Goal: Information Seeking & Learning: Learn about a topic

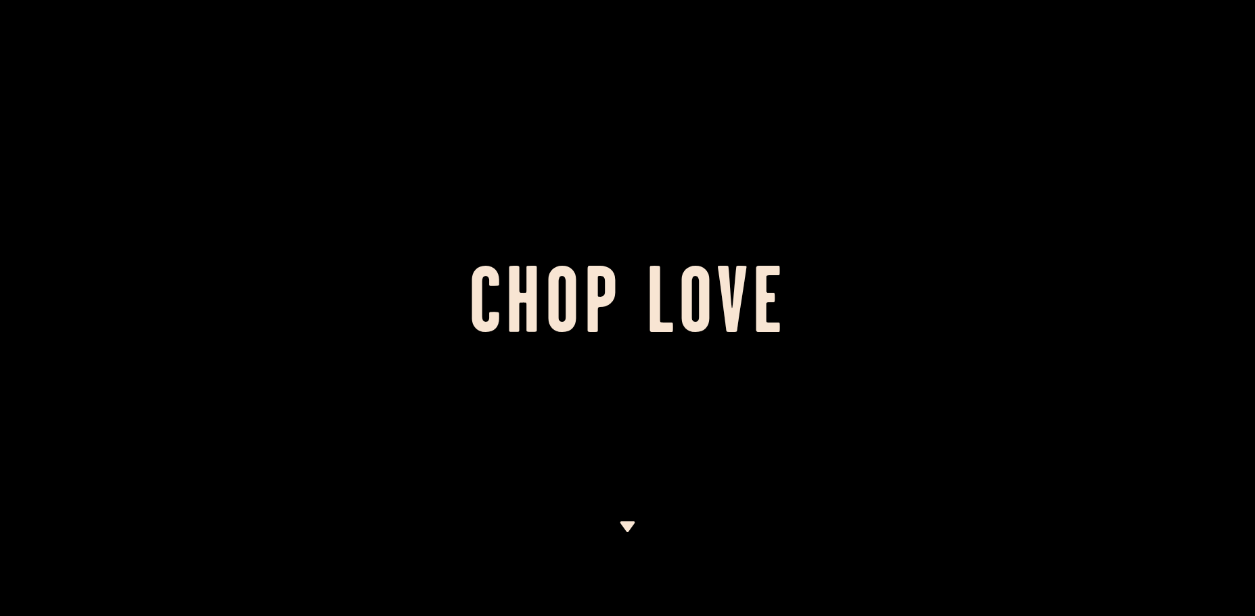
click at [631, 523] on img at bounding box center [627, 527] width 17 height 11
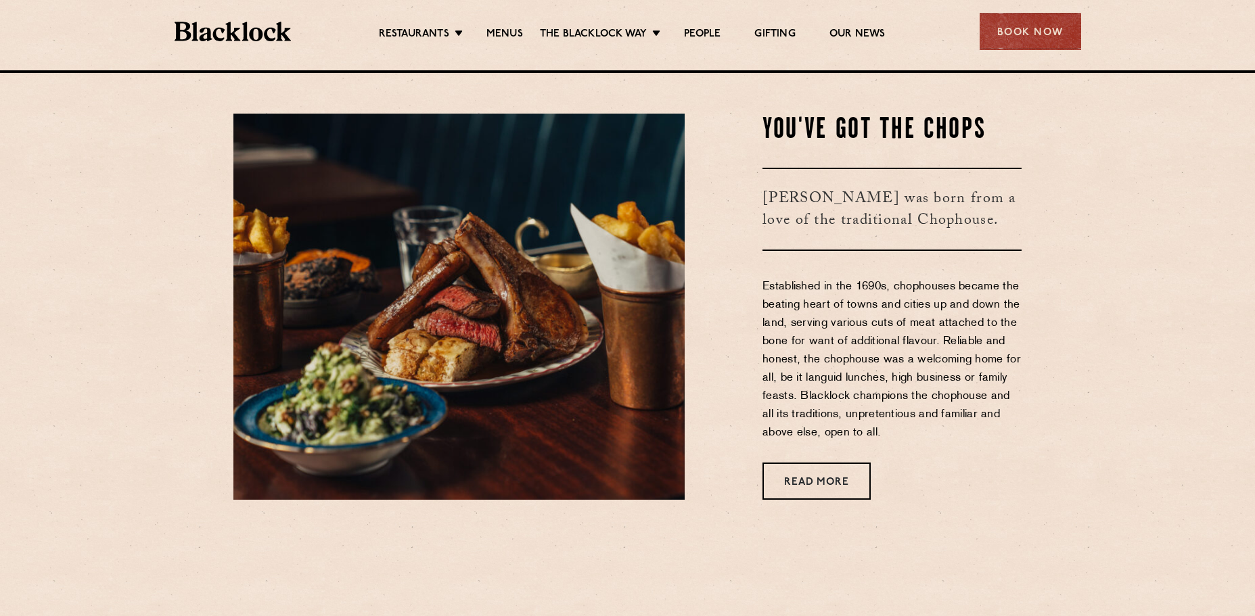
scroll to position [546, 0]
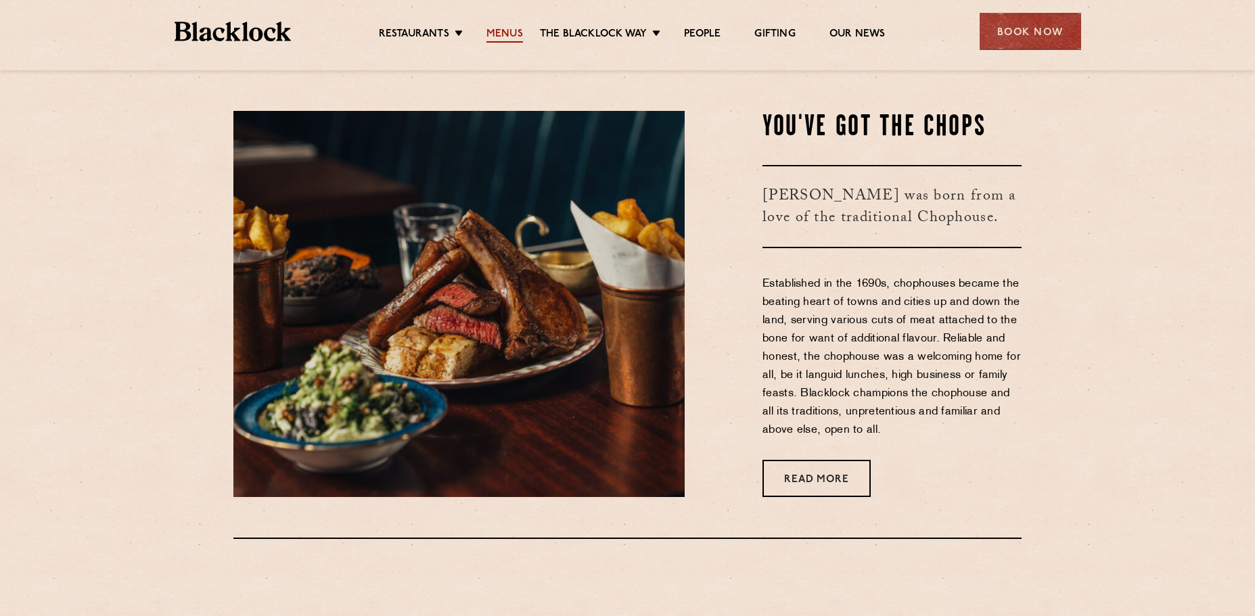
click at [510, 31] on link "Menus" at bounding box center [504, 35] width 37 height 15
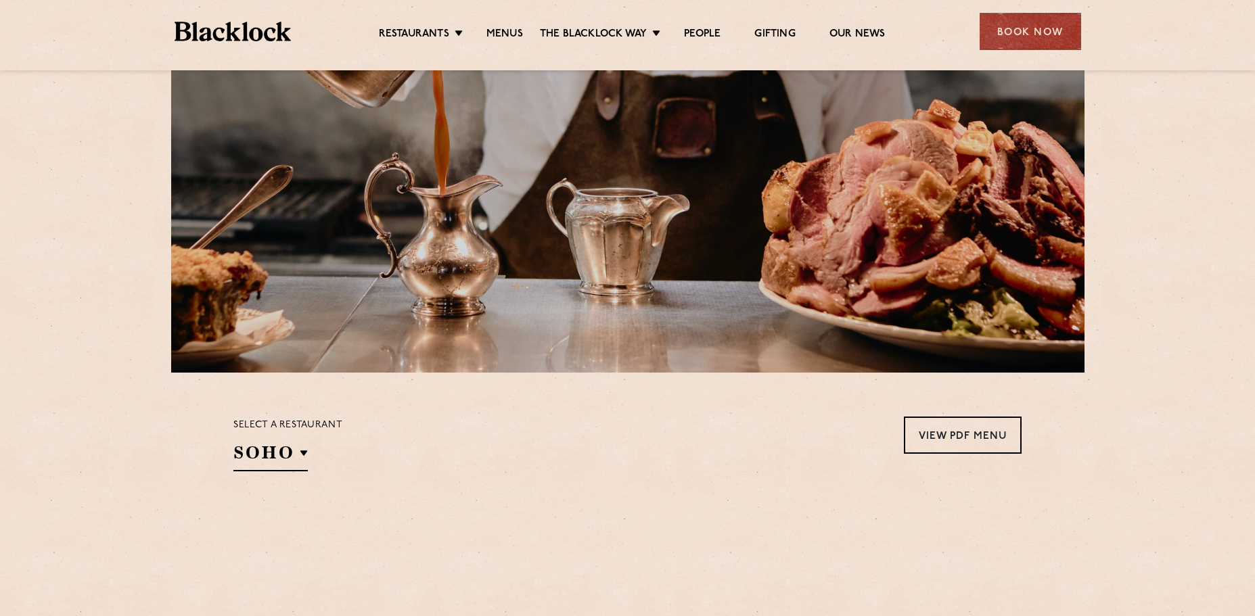
scroll to position [338, 0]
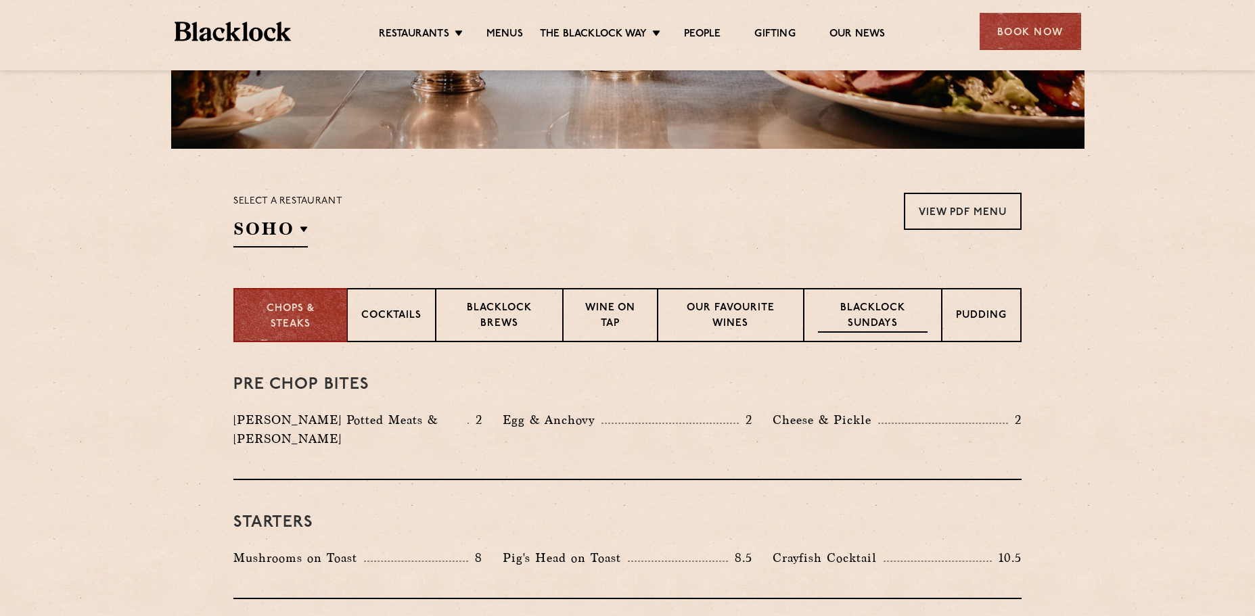
click at [906, 317] on p "Blacklock Sundays" at bounding box center [873, 317] width 110 height 32
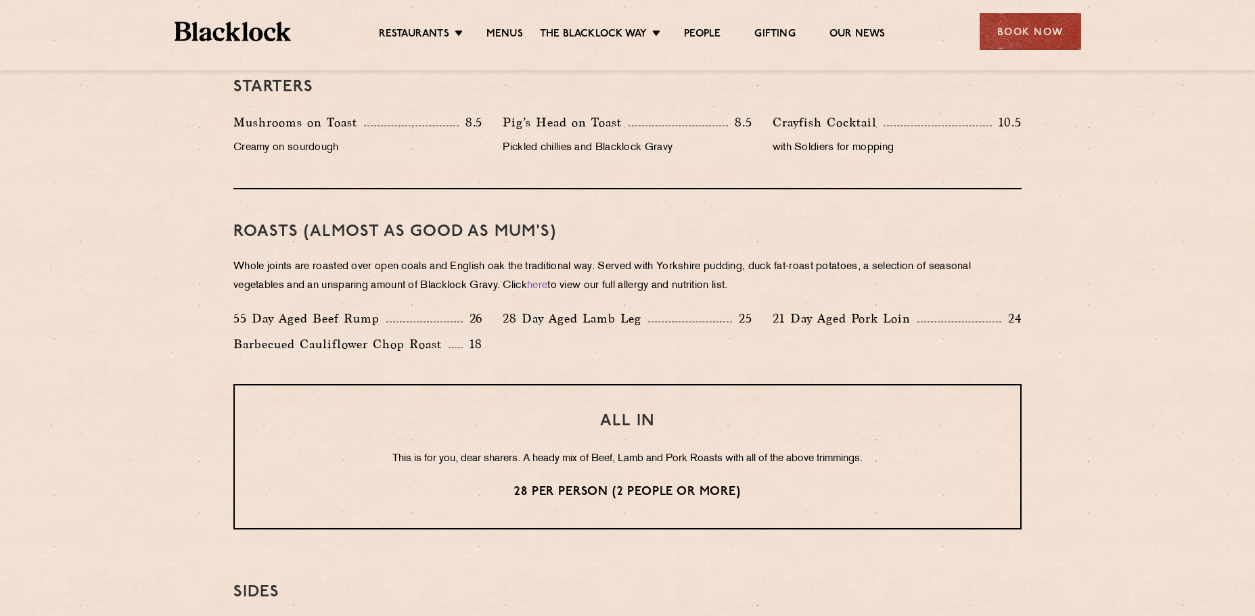
scroll to position [880, 0]
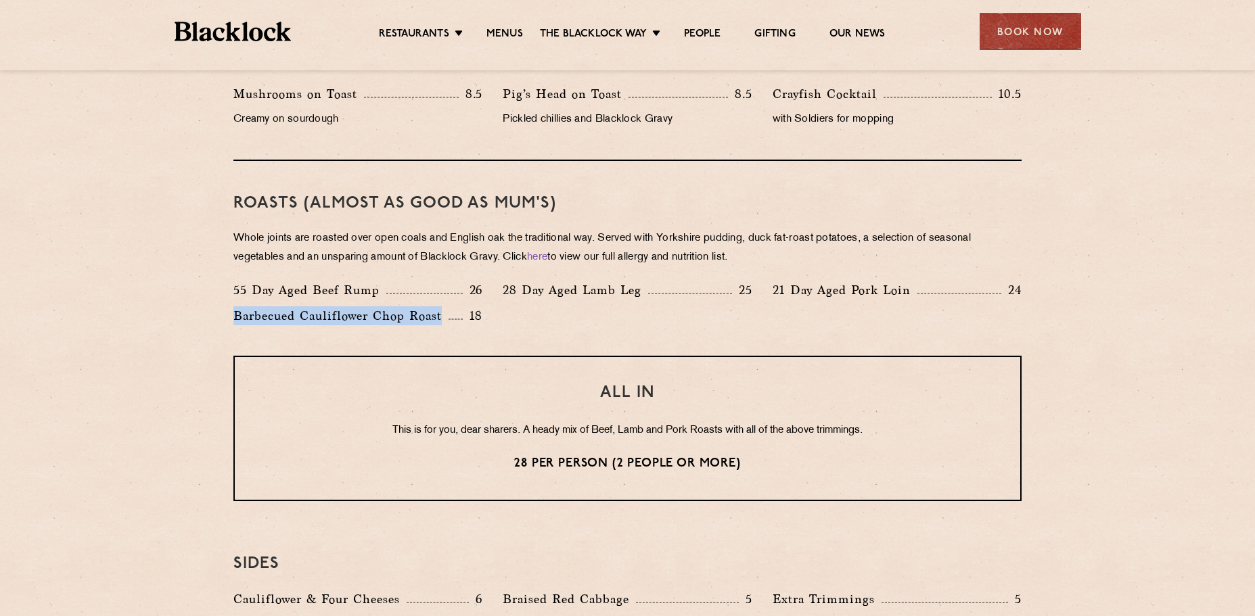
drag, startPoint x: 445, startPoint y: 317, endPoint x: 235, endPoint y: 313, distance: 209.1
click at [235, 313] on p "Barbecued Cauliflower Chop Roast" at bounding box center [340, 316] width 215 height 19
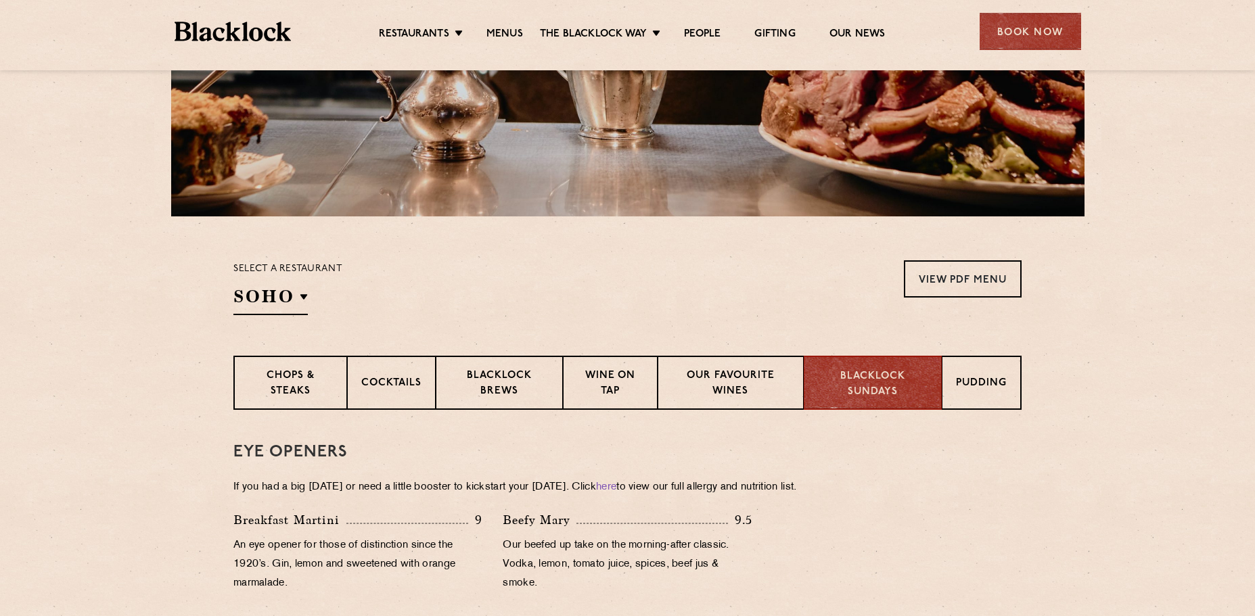
scroll to position [0, 0]
